Goal: Task Accomplishment & Management: Manage account settings

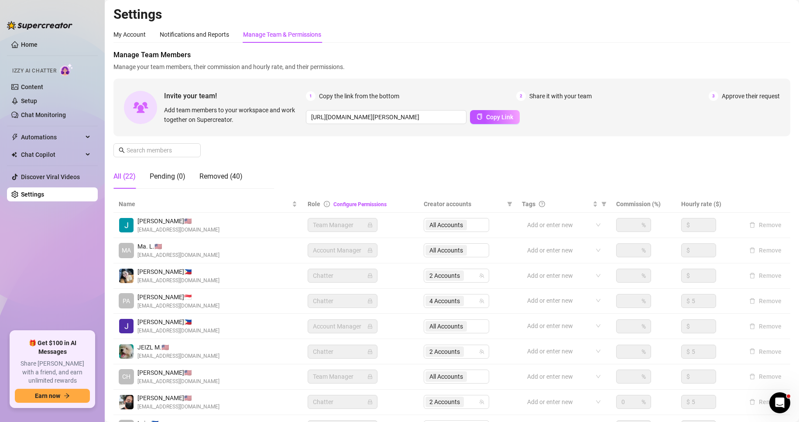
scroll to position [104, 0]
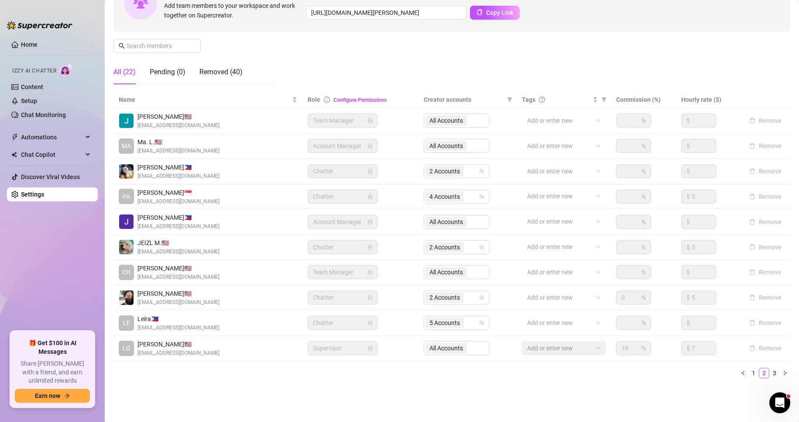
click at [37, 192] on link "Settings" at bounding box center [32, 194] width 23 height 7
click at [37, 196] on link "Settings" at bounding box center [32, 194] width 23 height 7
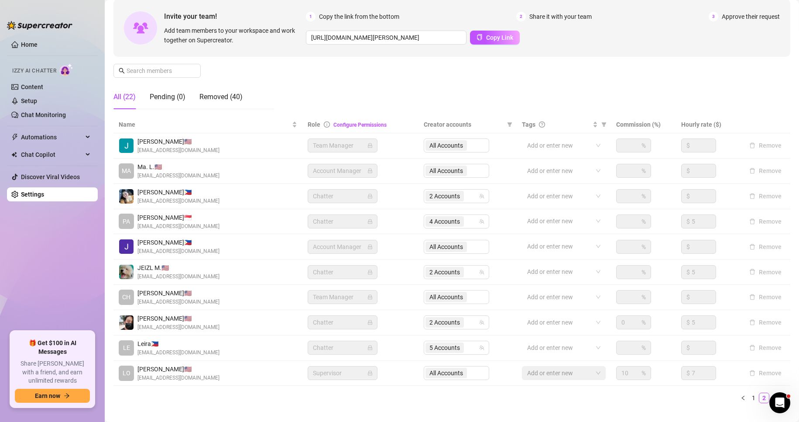
scroll to position [104, 0]
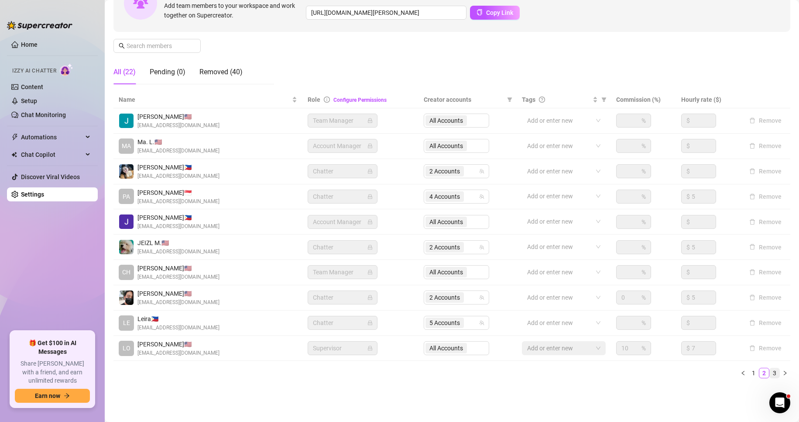
click at [770, 369] on link "3" at bounding box center [775, 373] width 10 height 10
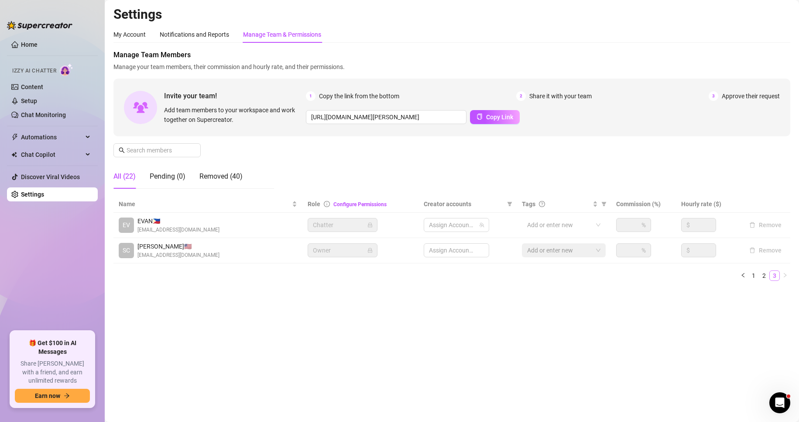
scroll to position [0, 0]
click at [764, 269] on div "Name Role Configure Permissions Creator accounts Tags Commission (%) Hourly rat…" at bounding box center [452, 238] width 677 height 85
click at [765, 275] on link "2" at bounding box center [765, 276] width 10 height 10
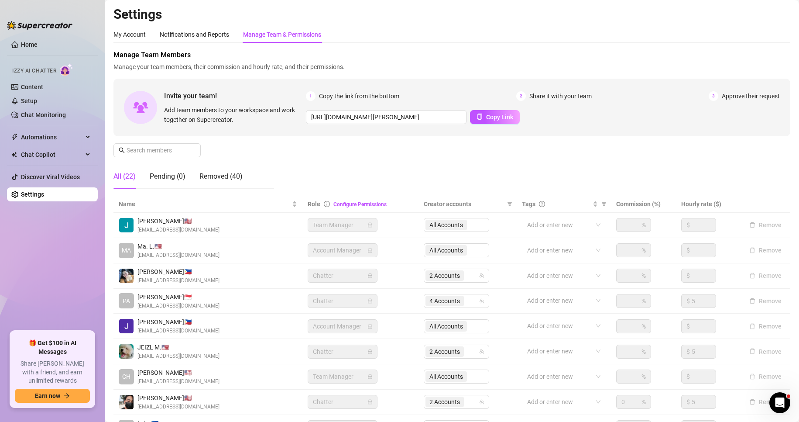
scroll to position [104, 0]
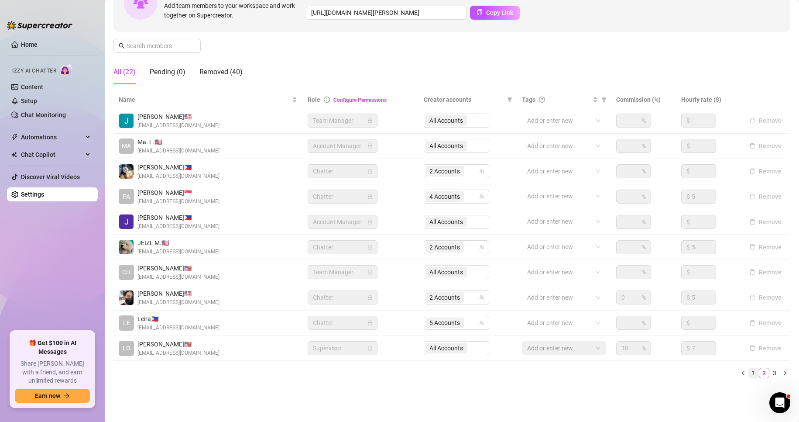
click at [749, 371] on link "1" at bounding box center [754, 373] width 10 height 10
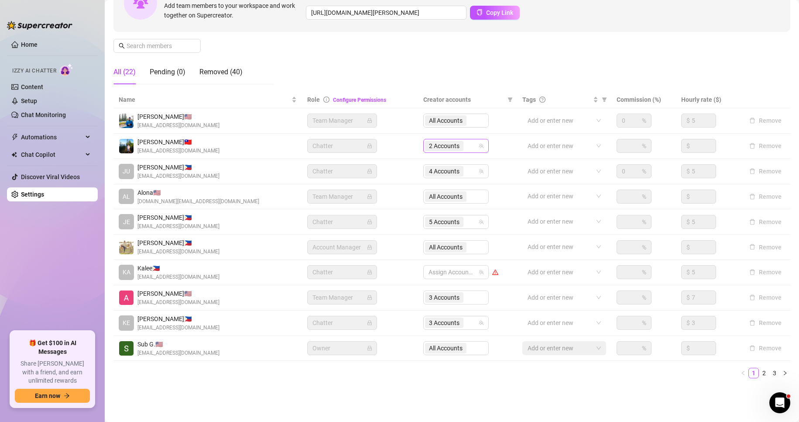
click at [431, 148] on span "2 Accounts" at bounding box center [444, 146] width 31 height 10
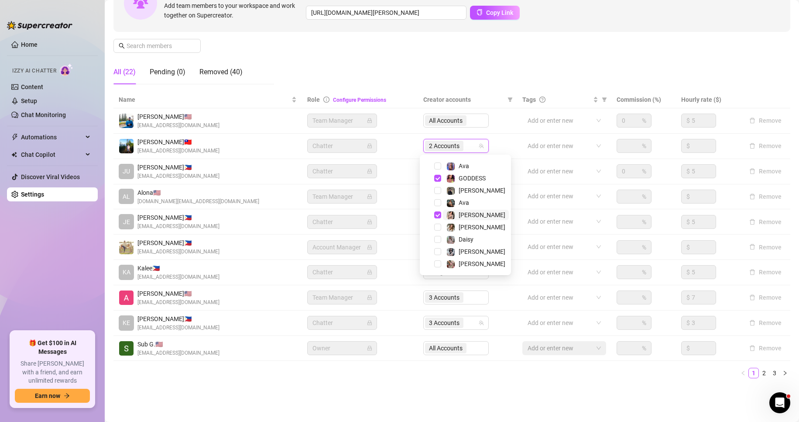
scroll to position [0, 0]
click at [438, 199] on span "Select tree node" at bounding box center [437, 200] width 7 height 7
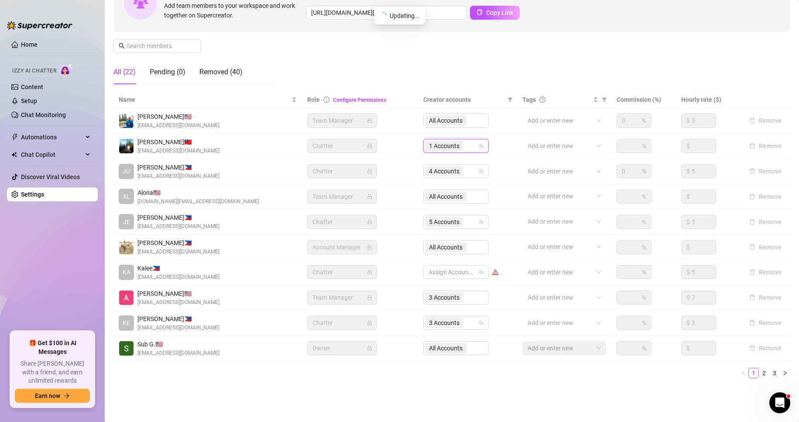
click at [281, 378] on ul "1 2 3" at bounding box center [452, 373] width 677 height 10
click at [41, 193] on link "Settings" at bounding box center [32, 194] width 23 height 7
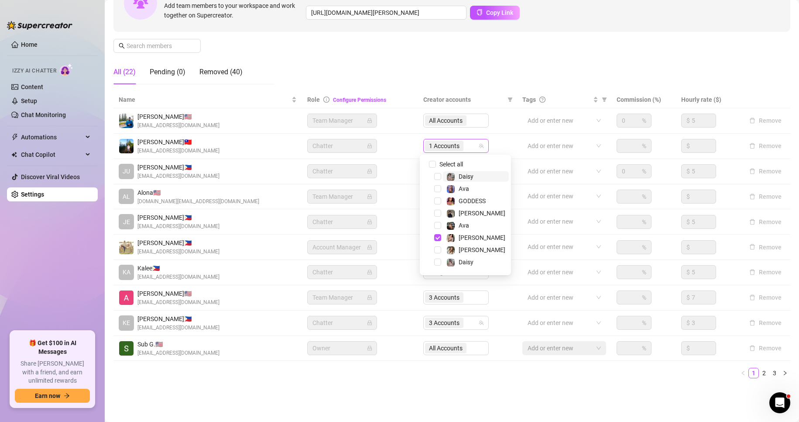
click at [449, 146] on span "1 Accounts" at bounding box center [444, 146] width 31 height 10
click at [437, 203] on span "Select tree node" at bounding box center [437, 200] width 7 height 7
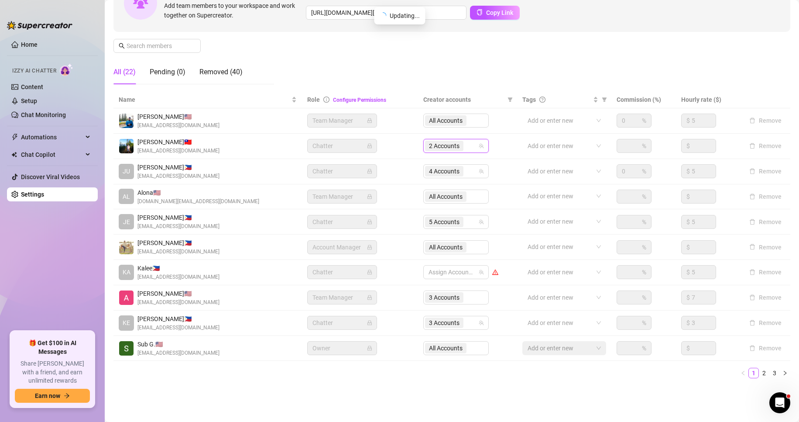
click at [256, 368] on ul "1 2 3" at bounding box center [452, 373] width 677 height 10
